Goal: Book appointment/travel/reservation

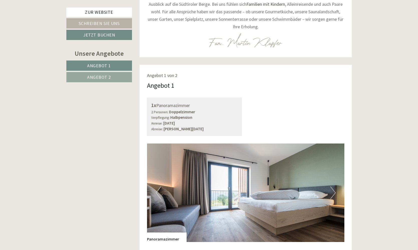
scroll to position [272, 0]
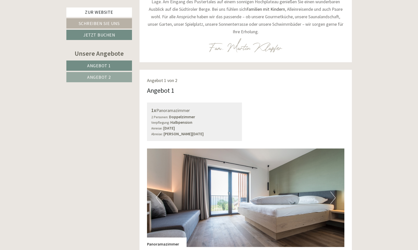
click at [146, 103] on div "1x Panoramazimmer 2 Personen: Doppelzimmer Verpflegung: Halbpension Anreise: [D…" at bounding box center [194, 122] width 102 height 39
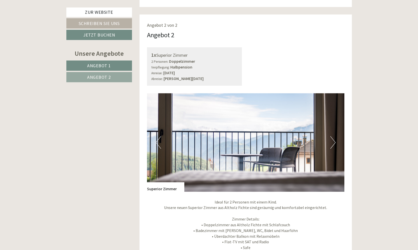
scroll to position [703, 0]
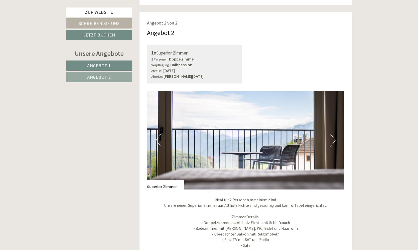
click at [332, 134] on button "Next" at bounding box center [332, 140] width 5 height 13
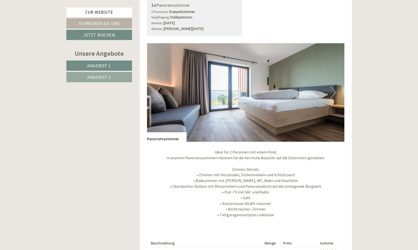
scroll to position [378, 0]
click at [267, 165] on p "Ideal für 2 Personen mit einem Kind. In unseren Panoramazimmern können Sie die …" at bounding box center [245, 183] width 197 height 69
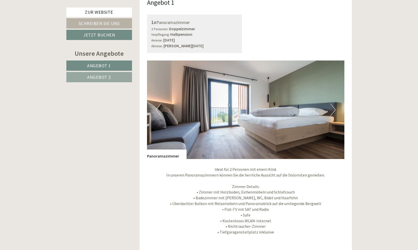
scroll to position [352, 0]
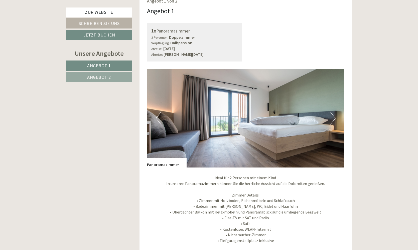
click at [336, 106] on img at bounding box center [245, 118] width 197 height 99
click at [332, 112] on button "Next" at bounding box center [332, 118] width 5 height 13
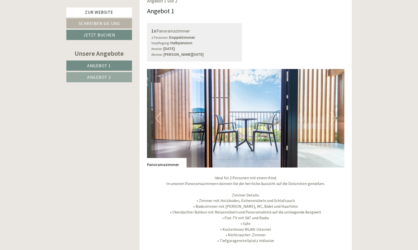
click at [332, 112] on button "Next" at bounding box center [332, 118] width 5 height 13
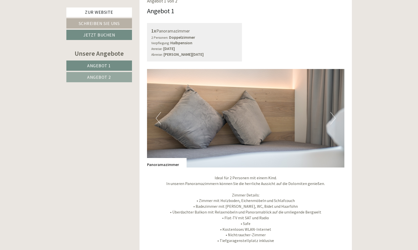
click at [332, 112] on button "Next" at bounding box center [332, 118] width 5 height 13
click at [333, 112] on button "Next" at bounding box center [332, 118] width 5 height 13
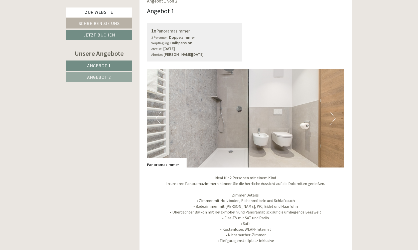
click at [334, 112] on button "Next" at bounding box center [332, 118] width 5 height 13
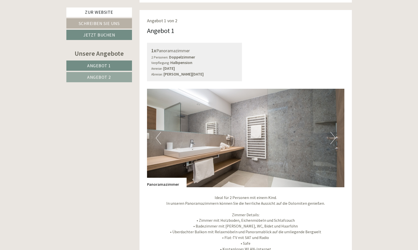
scroll to position [333, 0]
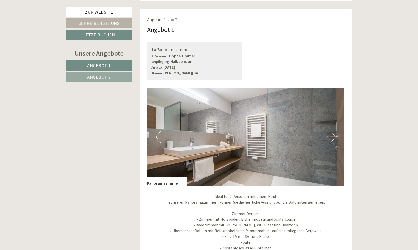
click at [334, 131] on button "Next" at bounding box center [332, 137] width 5 height 13
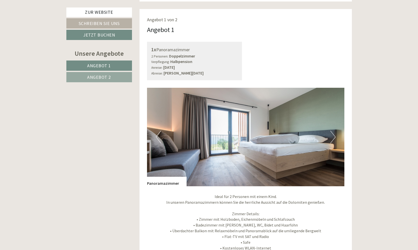
click at [333, 131] on button "Next" at bounding box center [332, 137] width 5 height 13
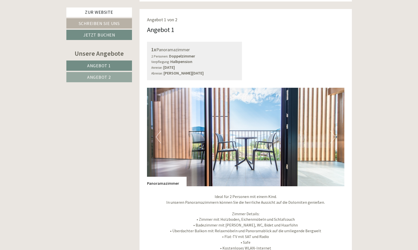
click at [333, 131] on button "Next" at bounding box center [332, 137] width 5 height 13
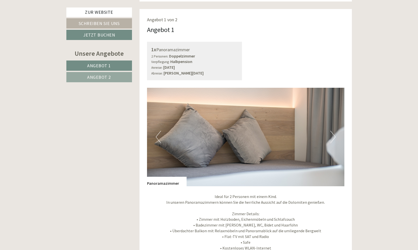
click at [333, 131] on button "Next" at bounding box center [332, 137] width 5 height 13
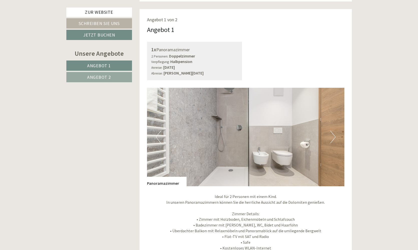
click at [333, 131] on button "Next" at bounding box center [332, 137] width 5 height 13
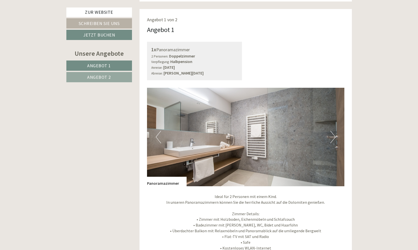
click at [333, 131] on button "Next" at bounding box center [332, 137] width 5 height 13
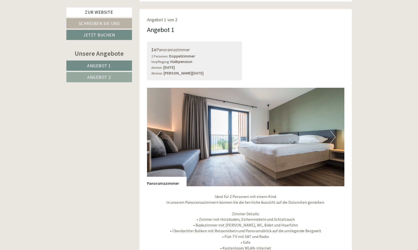
click at [333, 131] on button "Next" at bounding box center [332, 137] width 5 height 13
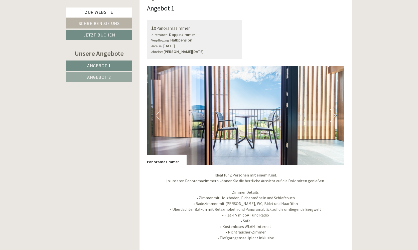
scroll to position [350, 0]
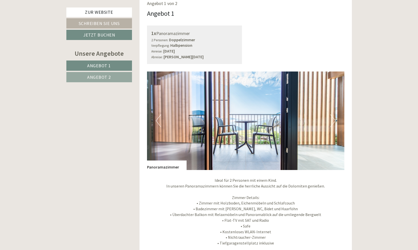
click at [333, 115] on button "Next" at bounding box center [332, 121] width 5 height 13
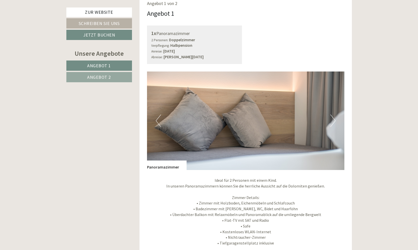
click at [333, 115] on button "Next" at bounding box center [332, 121] width 5 height 13
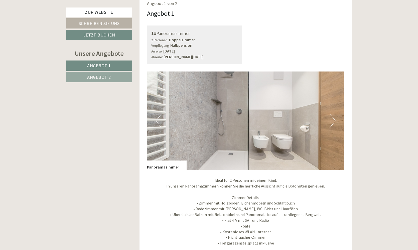
click at [333, 115] on button "Next" at bounding box center [332, 121] width 5 height 13
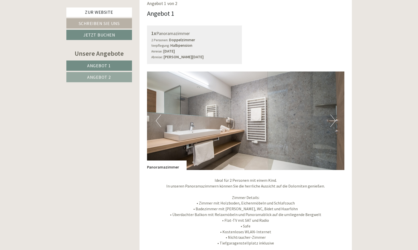
click at [333, 115] on button "Next" at bounding box center [332, 121] width 5 height 13
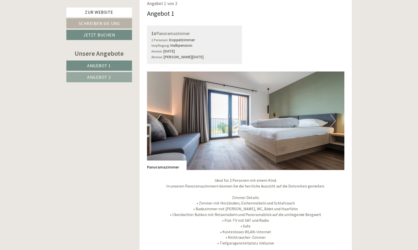
click at [333, 115] on button "Next" at bounding box center [332, 121] width 5 height 13
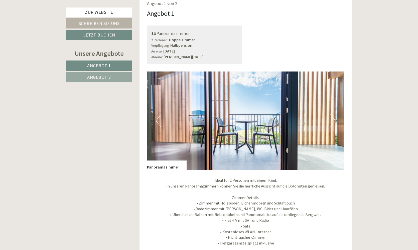
click at [333, 115] on button "Next" at bounding box center [332, 121] width 5 height 13
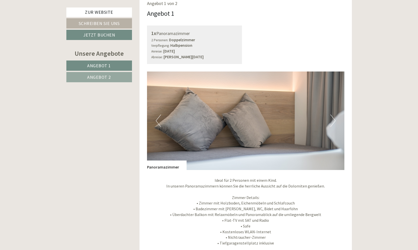
click at [333, 115] on button "Next" at bounding box center [332, 121] width 5 height 13
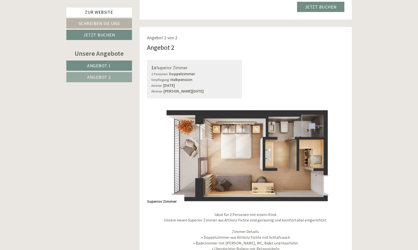
scroll to position [693, 0]
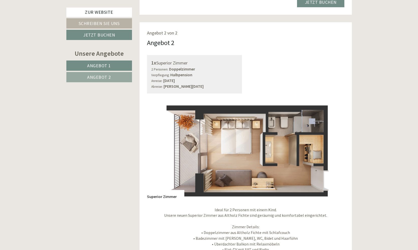
click at [343, 140] on img at bounding box center [245, 150] width 197 height 99
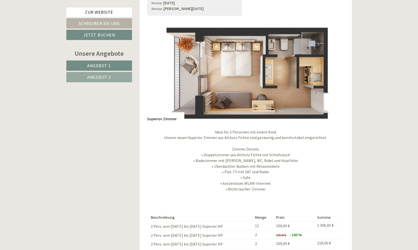
scroll to position [770, 0]
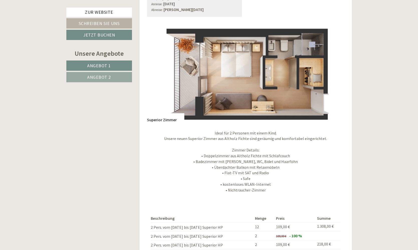
click at [252, 76] on img at bounding box center [245, 73] width 197 height 99
click at [174, 113] on div "Superior Zimmer" at bounding box center [165, 118] width 37 height 10
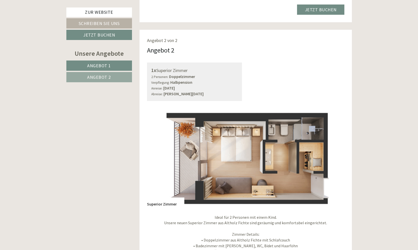
scroll to position [690, 0]
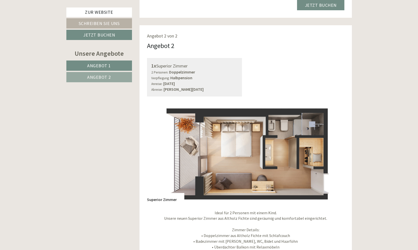
click at [302, 140] on img at bounding box center [245, 153] width 197 height 99
click at [334, 147] on button "Next" at bounding box center [332, 153] width 5 height 13
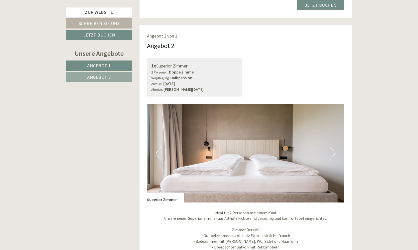
click at [332, 147] on button "Next" at bounding box center [332, 153] width 5 height 13
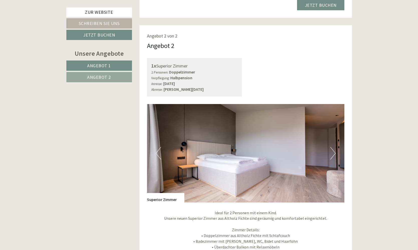
click at [333, 147] on button "Next" at bounding box center [332, 153] width 5 height 13
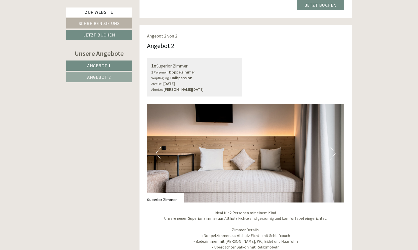
click at [332, 147] on button "Next" at bounding box center [332, 153] width 5 height 13
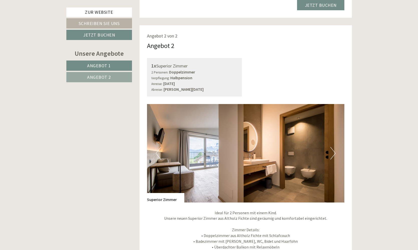
click at [332, 147] on button "Next" at bounding box center [332, 153] width 5 height 13
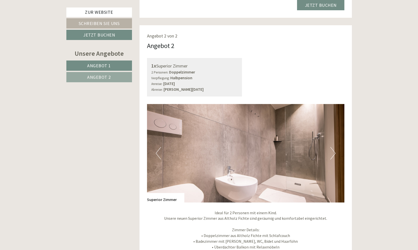
click at [332, 147] on button "Next" at bounding box center [332, 153] width 5 height 13
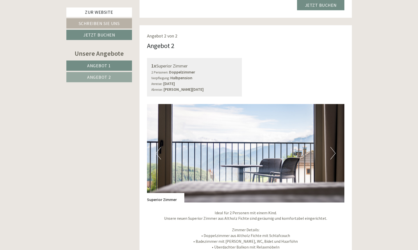
click at [335, 147] on button "Next" at bounding box center [332, 153] width 5 height 13
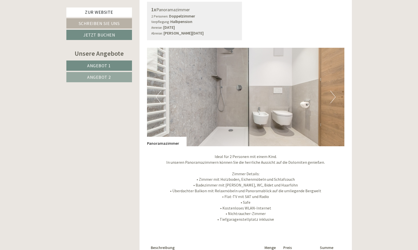
scroll to position [364, 0]
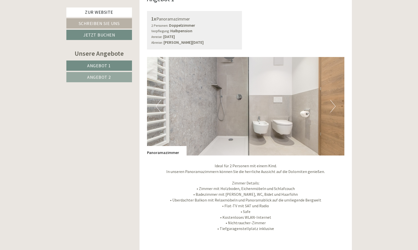
click at [334, 100] on button "Next" at bounding box center [332, 106] width 5 height 13
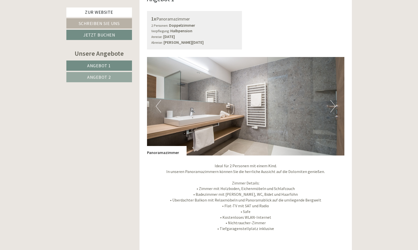
click at [334, 100] on button "Next" at bounding box center [332, 106] width 5 height 13
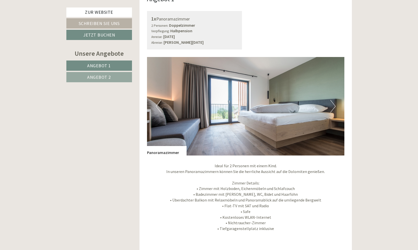
click at [334, 100] on button "Next" at bounding box center [332, 106] width 5 height 13
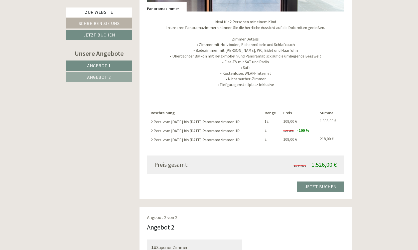
scroll to position [510, 0]
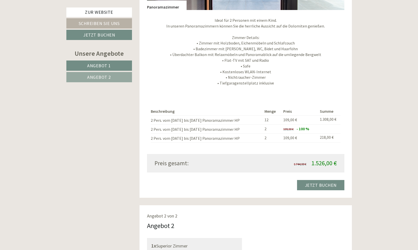
click at [312, 180] on link "Jetzt buchen" at bounding box center [320, 185] width 47 height 10
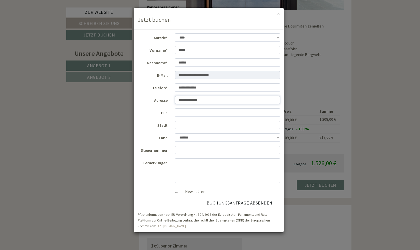
click at [183, 100] on input "**********" at bounding box center [227, 100] width 105 height 9
type input "**********"
type input "*****"
type input "*******"
select select "*"
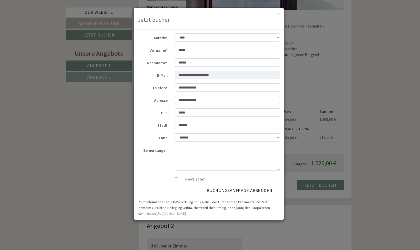
click at [227, 188] on button "Buchungsanfrage absenden" at bounding box center [239, 191] width 81 height 10
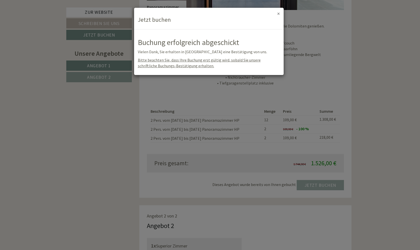
click at [279, 13] on button "×" at bounding box center [278, 13] width 3 height 5
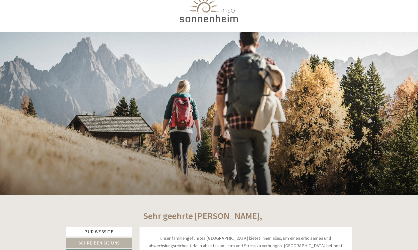
scroll to position [11, 0]
